Goal: Check status

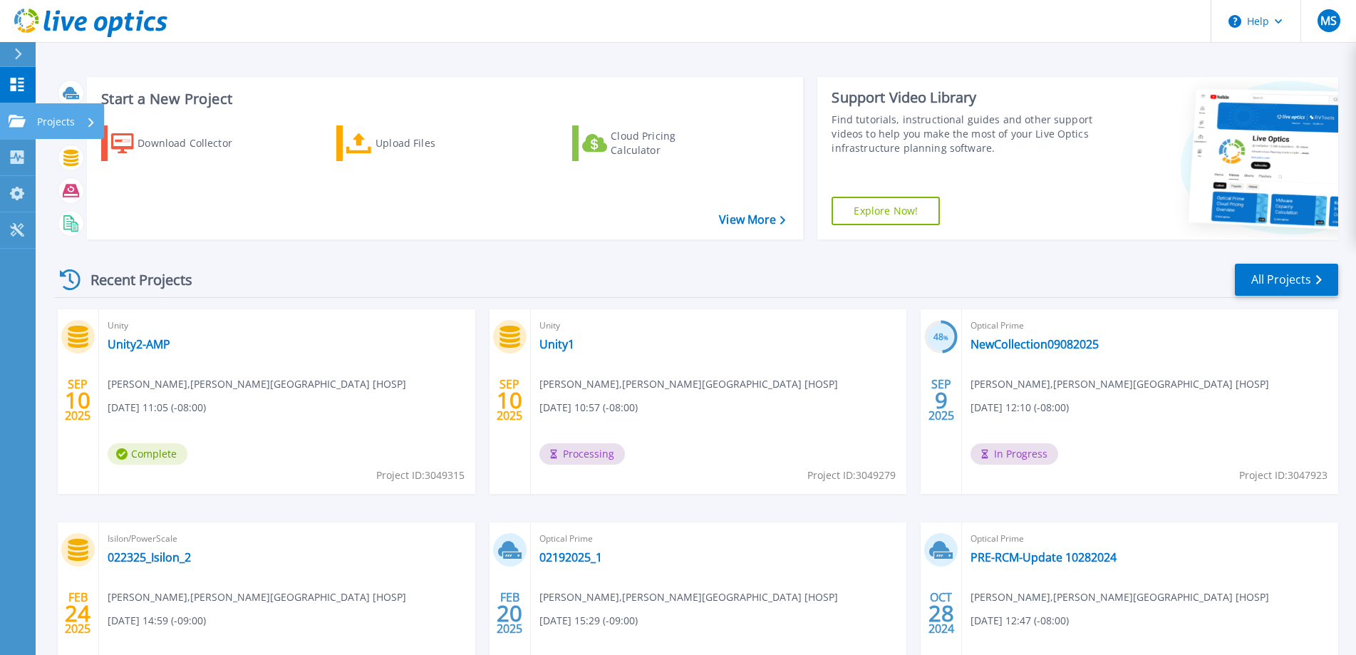
click at [14, 118] on icon at bounding box center [17, 121] width 17 height 12
click at [155, 345] on link "Unity2-AMP" at bounding box center [139, 344] width 63 height 14
click at [1012, 345] on link "NewCollection09082025" at bounding box center [1034, 344] width 128 height 14
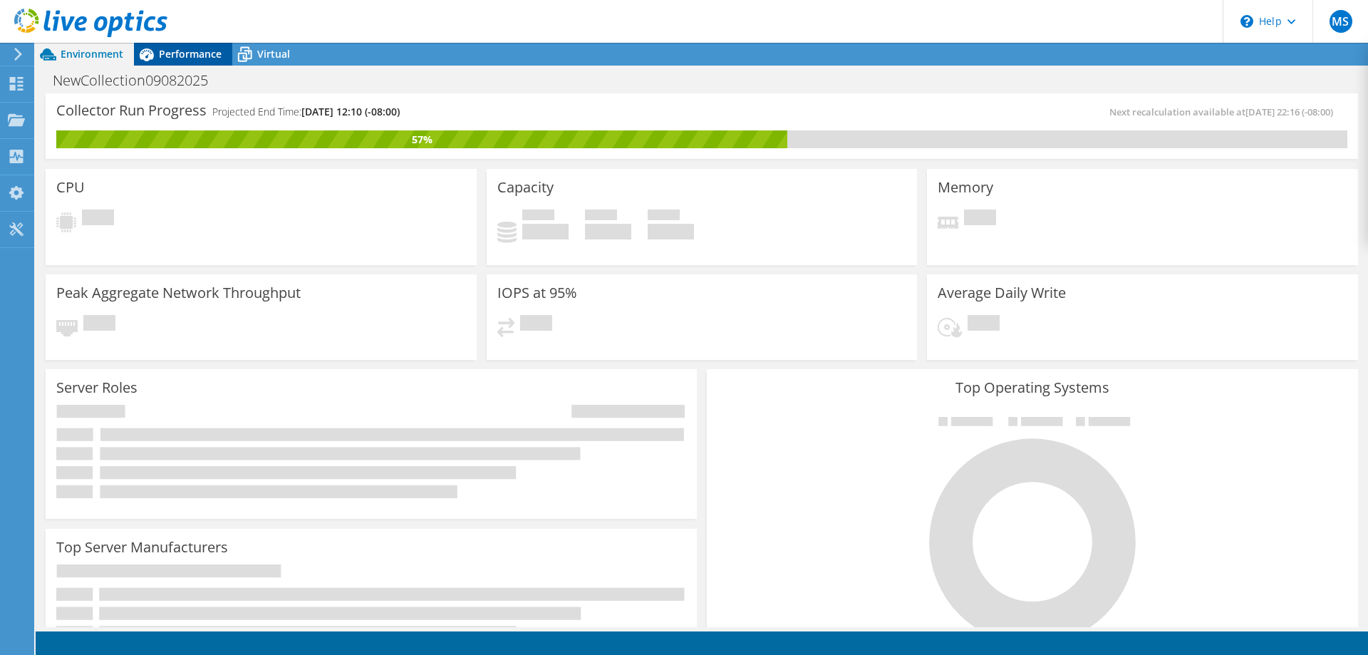
click at [188, 53] on span "Performance" at bounding box center [190, 54] width 63 height 14
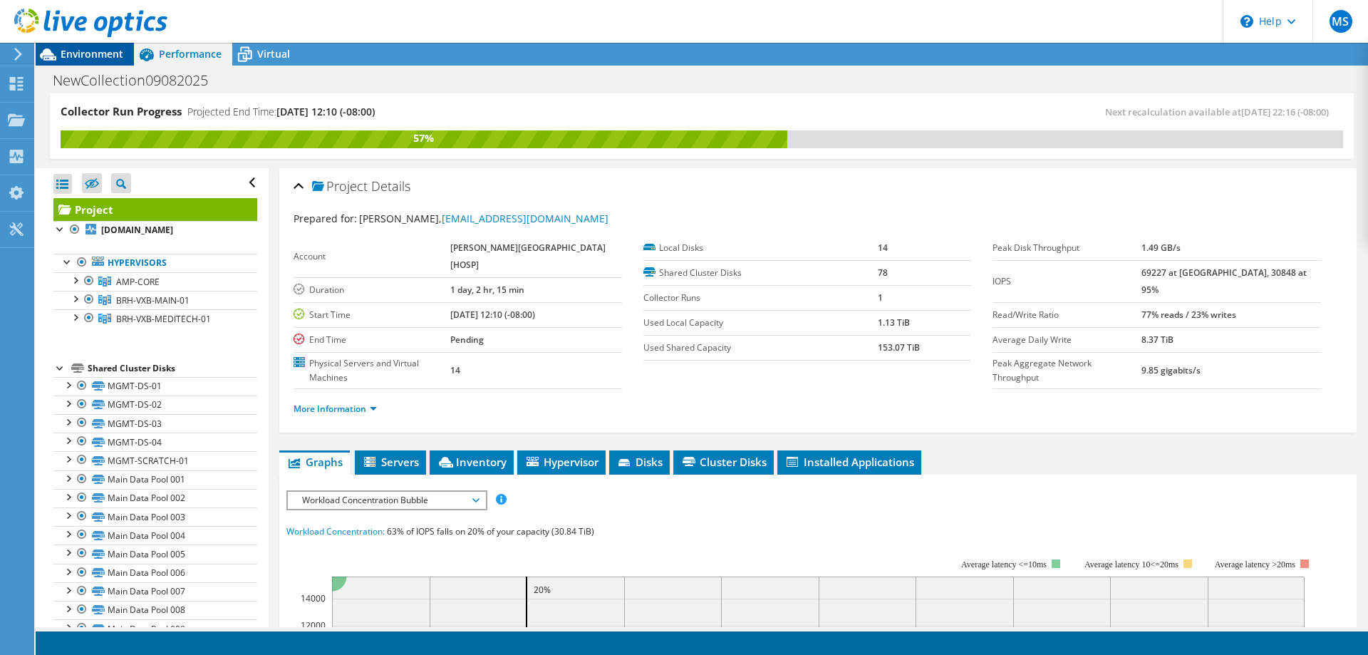
click at [88, 53] on span "Environment" at bounding box center [92, 54] width 63 height 14
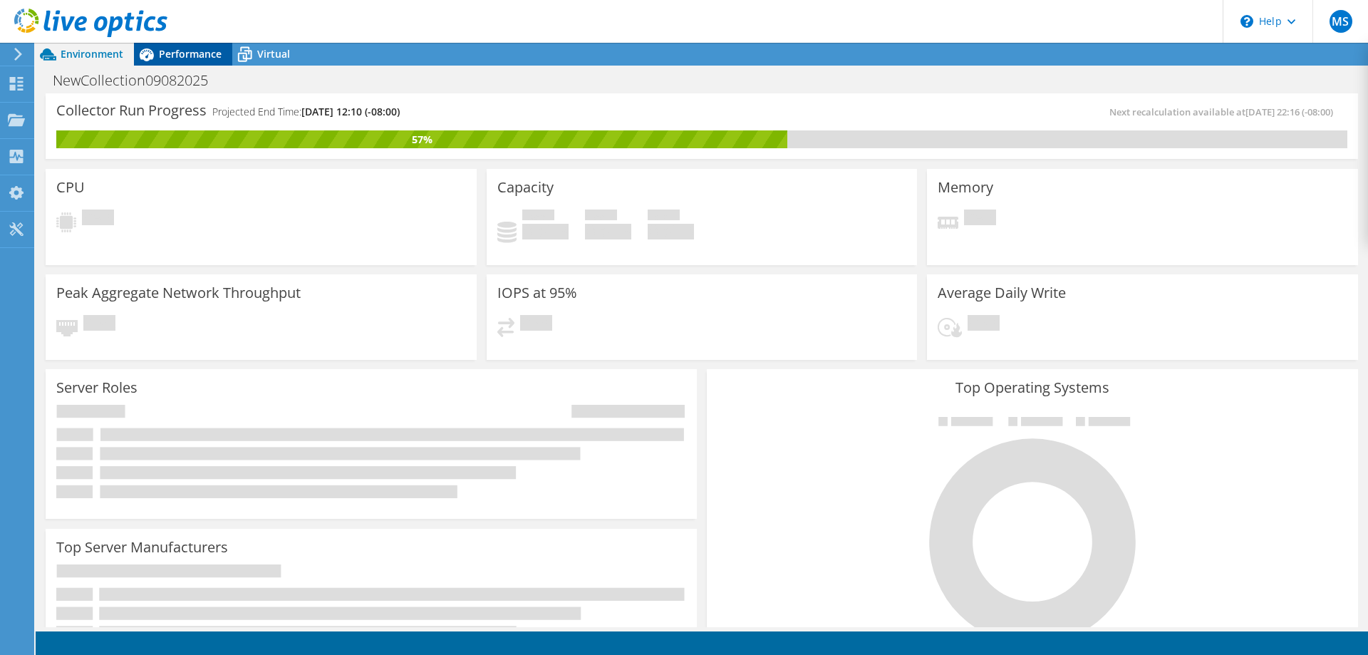
click at [178, 53] on span "Performance" at bounding box center [190, 54] width 63 height 14
